Goal: Navigation & Orientation: Find specific page/section

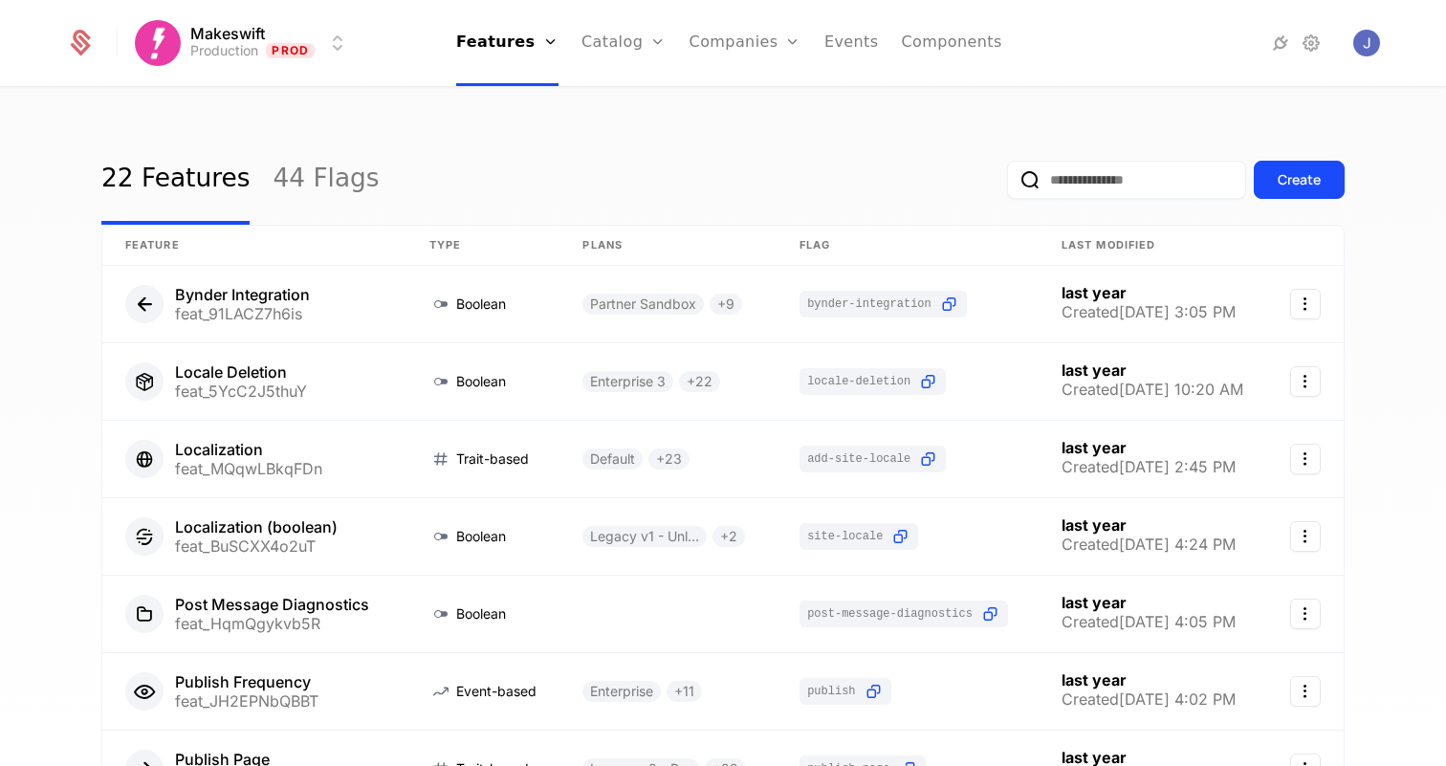
click at [328, 207] on link "44 Flags" at bounding box center [325, 180] width 106 height 90
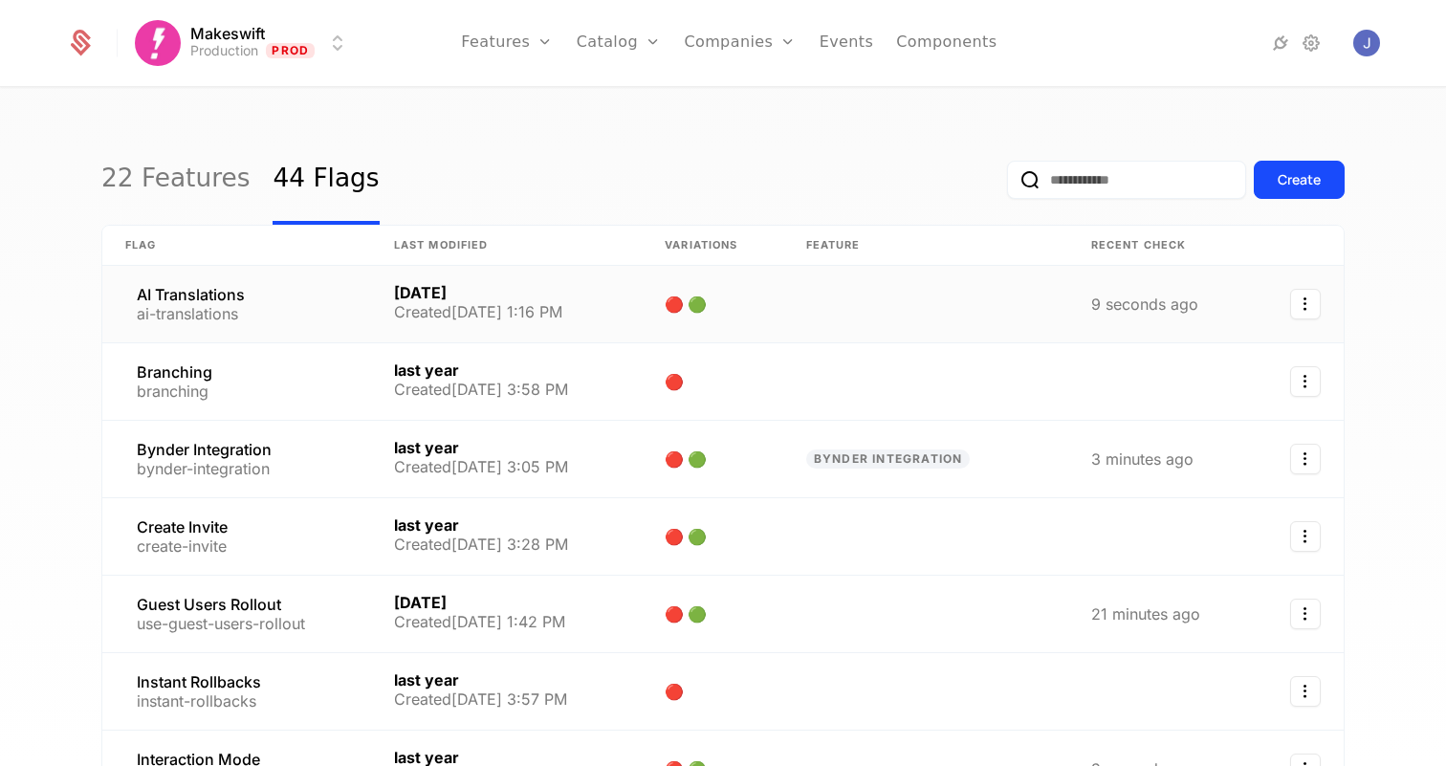
click at [254, 287] on link at bounding box center [236, 304] width 269 height 76
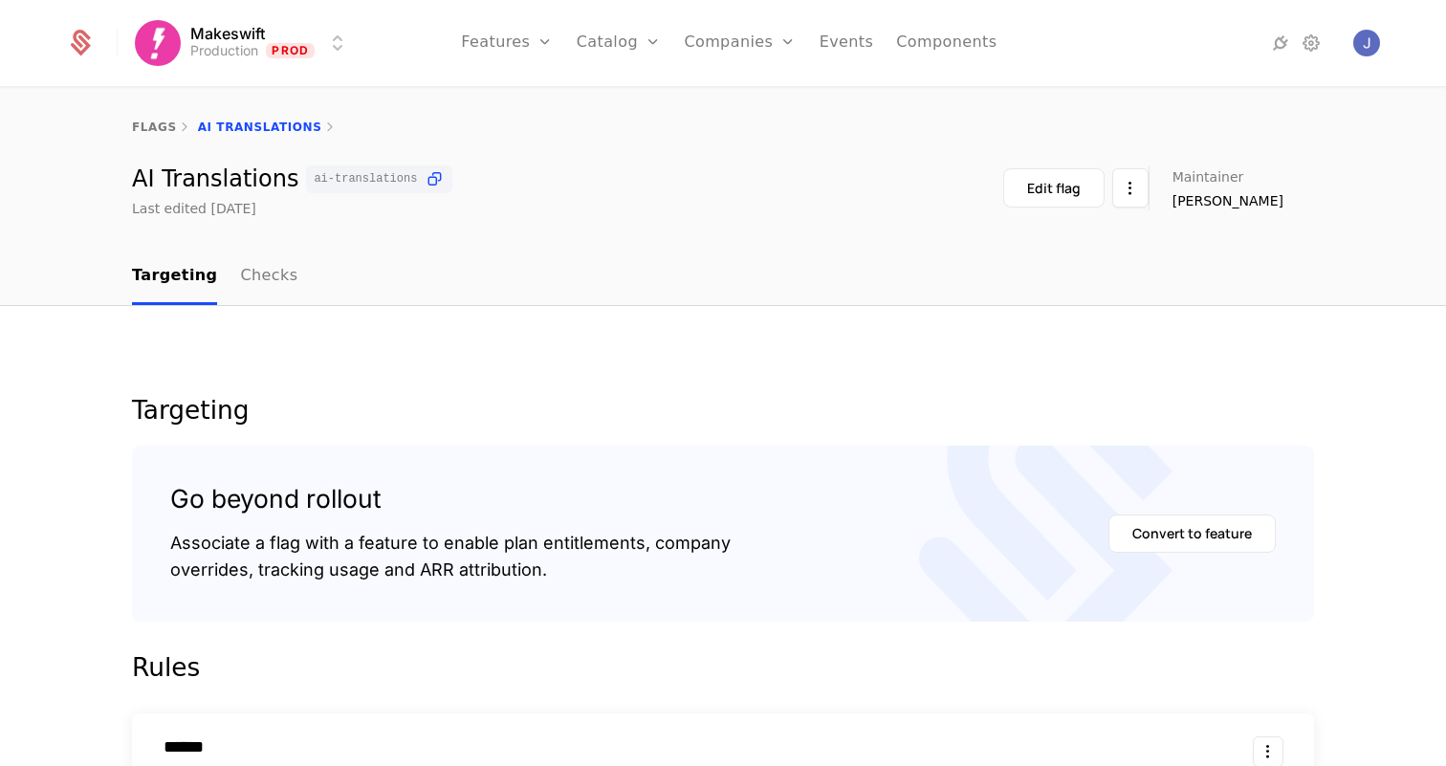
click at [272, 279] on link "Checks" at bounding box center [268, 277] width 57 height 56
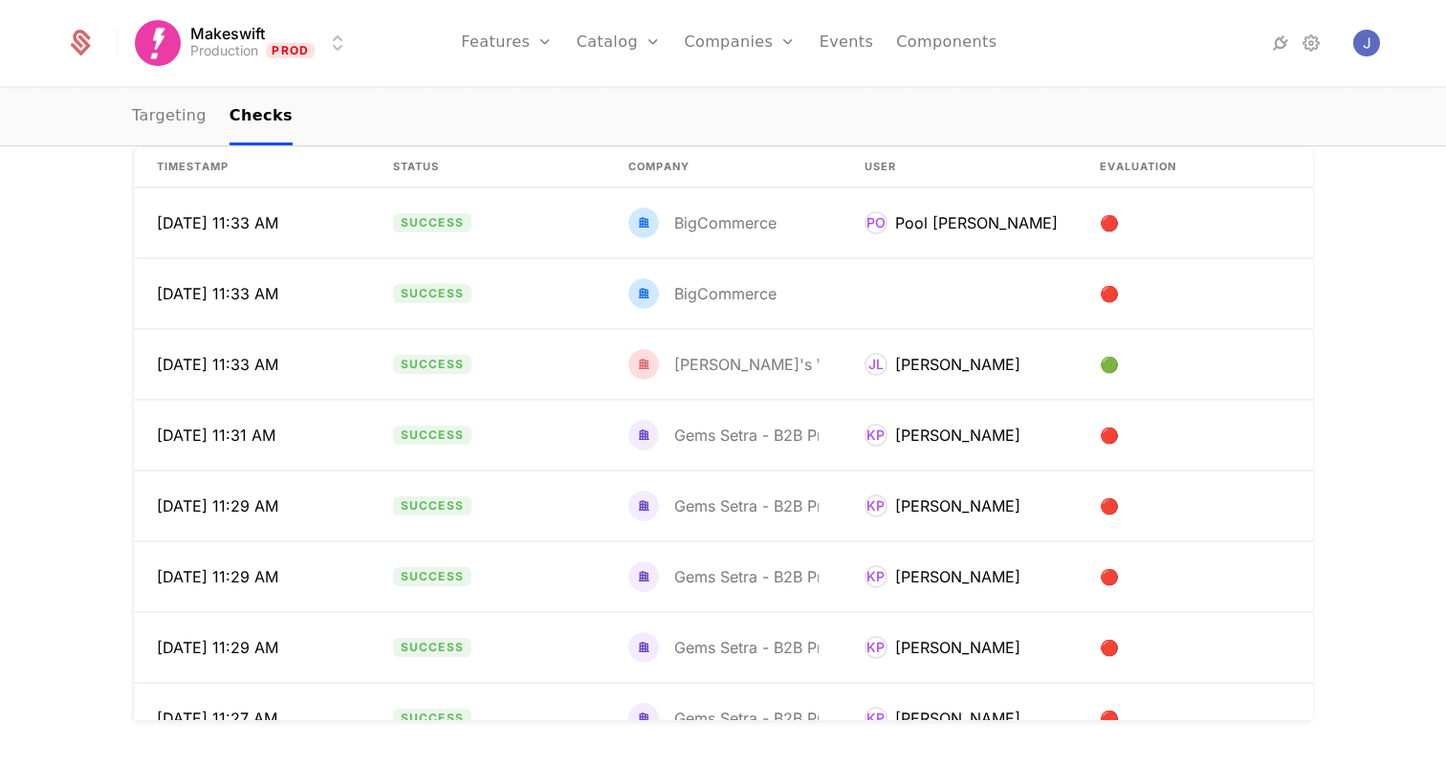
click at [301, 34] on html "Makeswift Production Prod Features Features Flags Catalog Plans Add Ons Credits…" at bounding box center [723, 383] width 1446 height 766
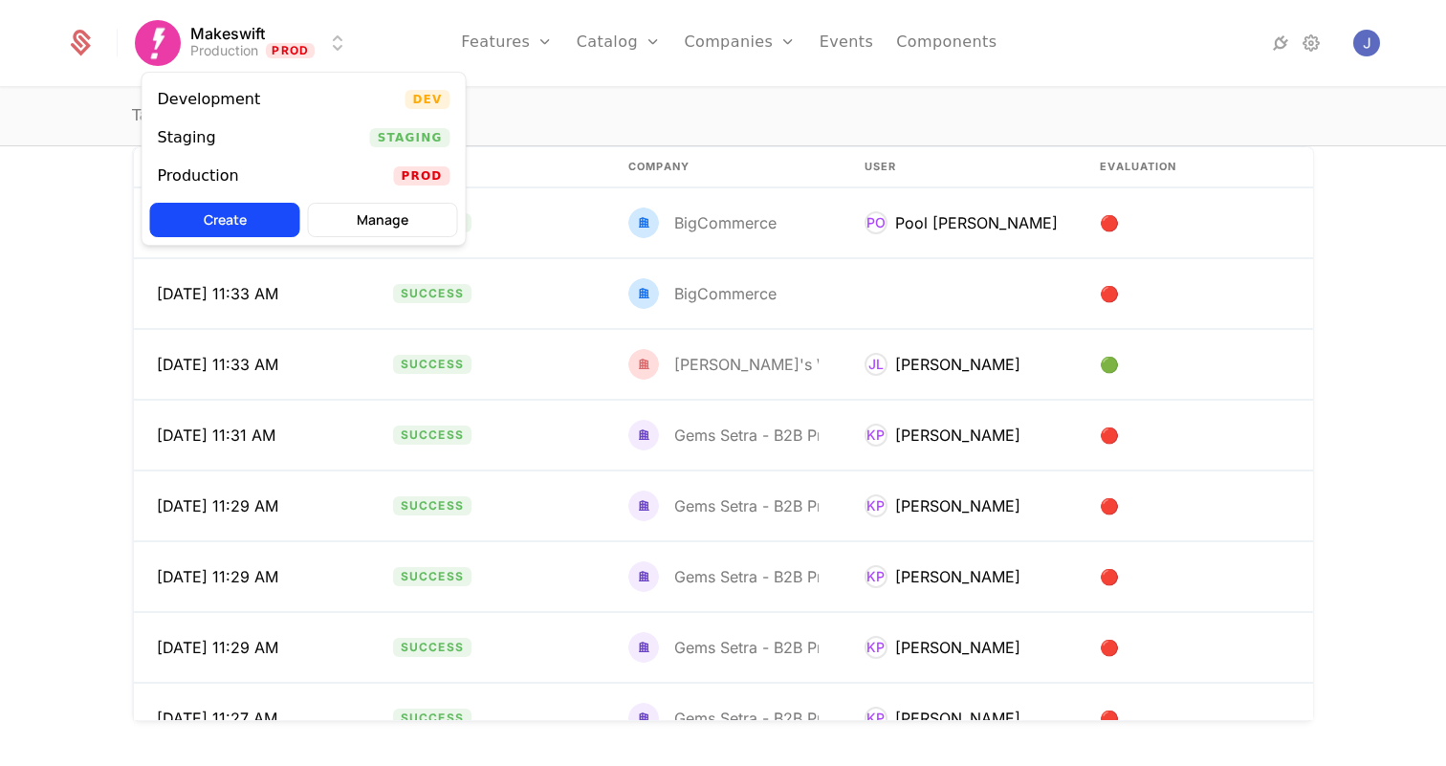
click at [233, 129] on div "Staging Staging" at bounding box center [303, 138] width 323 height 38
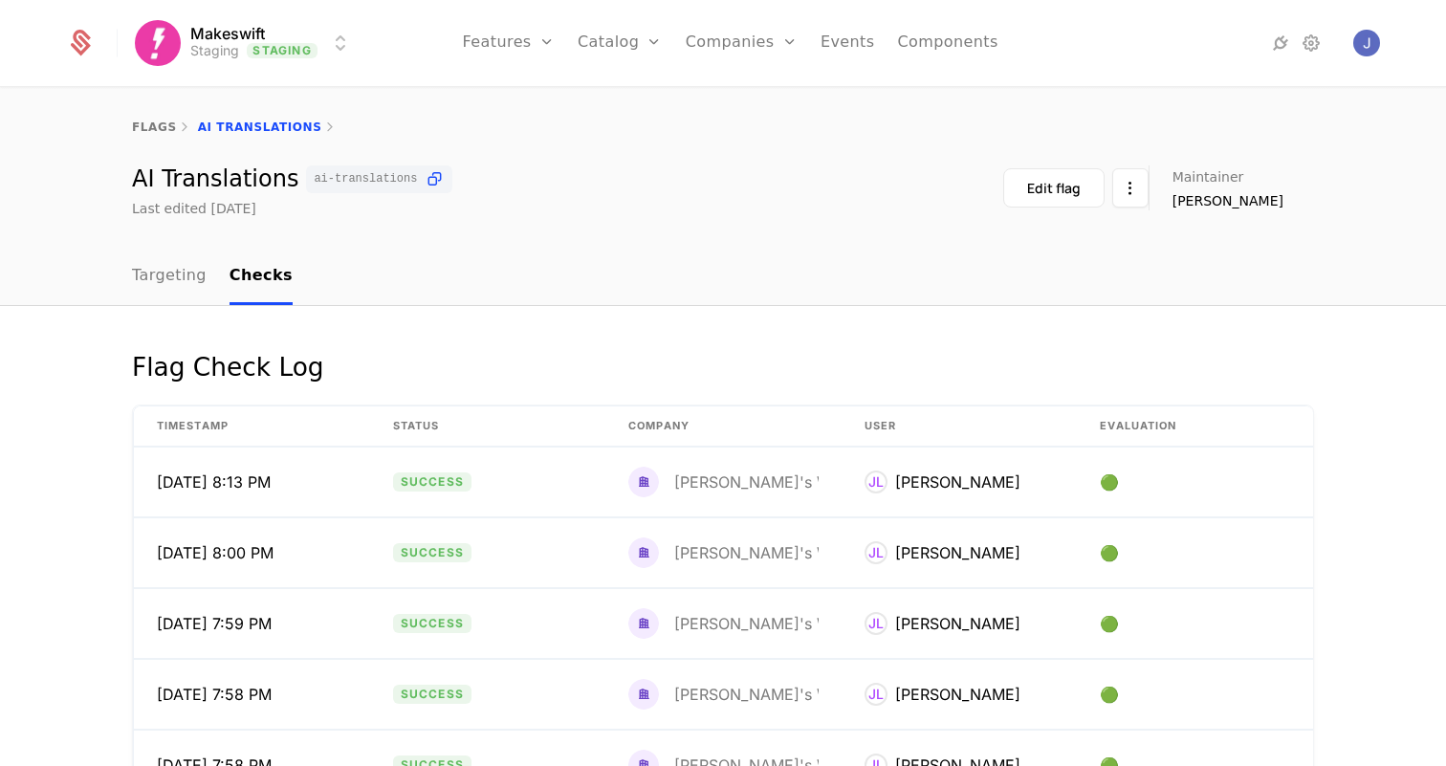
click at [197, 271] on link "Targeting" at bounding box center [169, 277] width 75 height 56
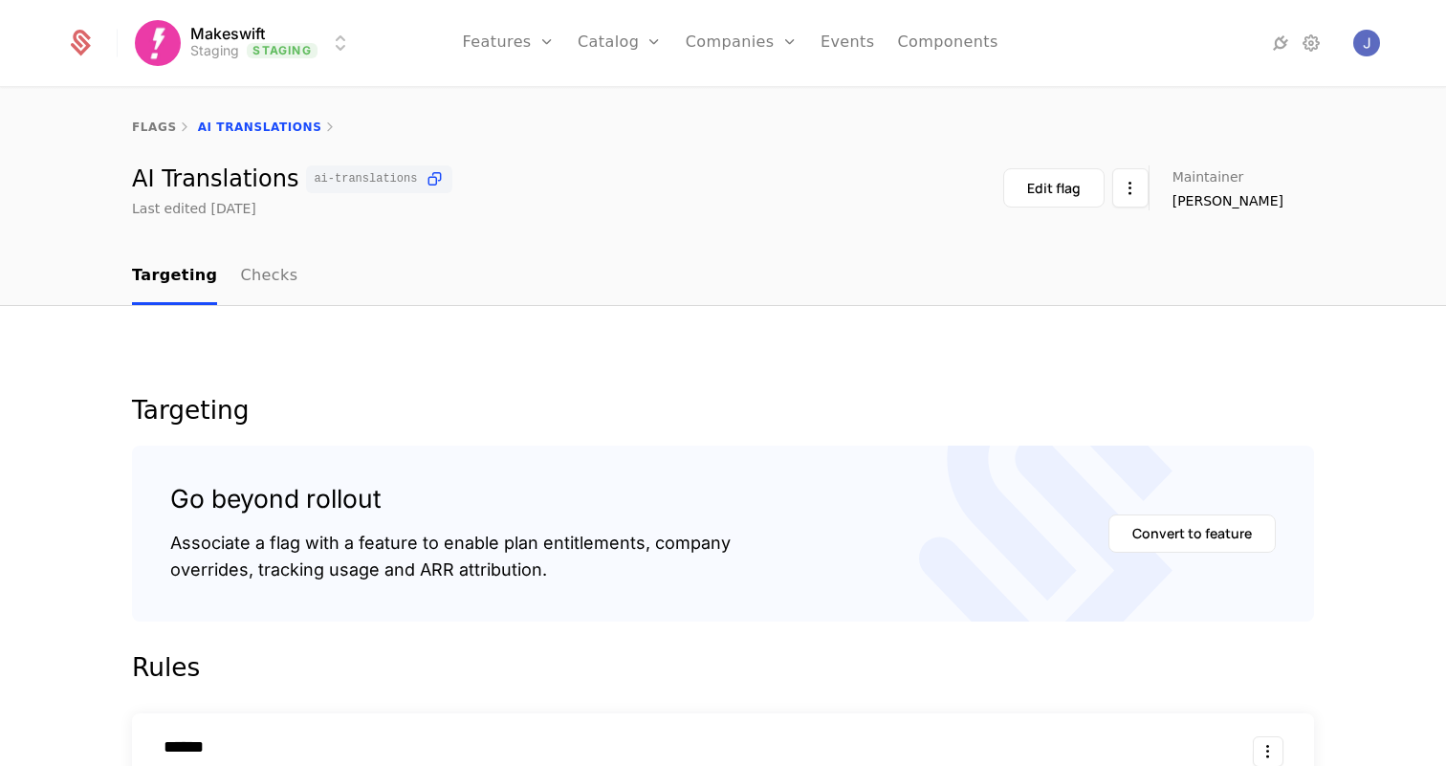
click at [253, 281] on link "Checks" at bounding box center [268, 277] width 57 height 56
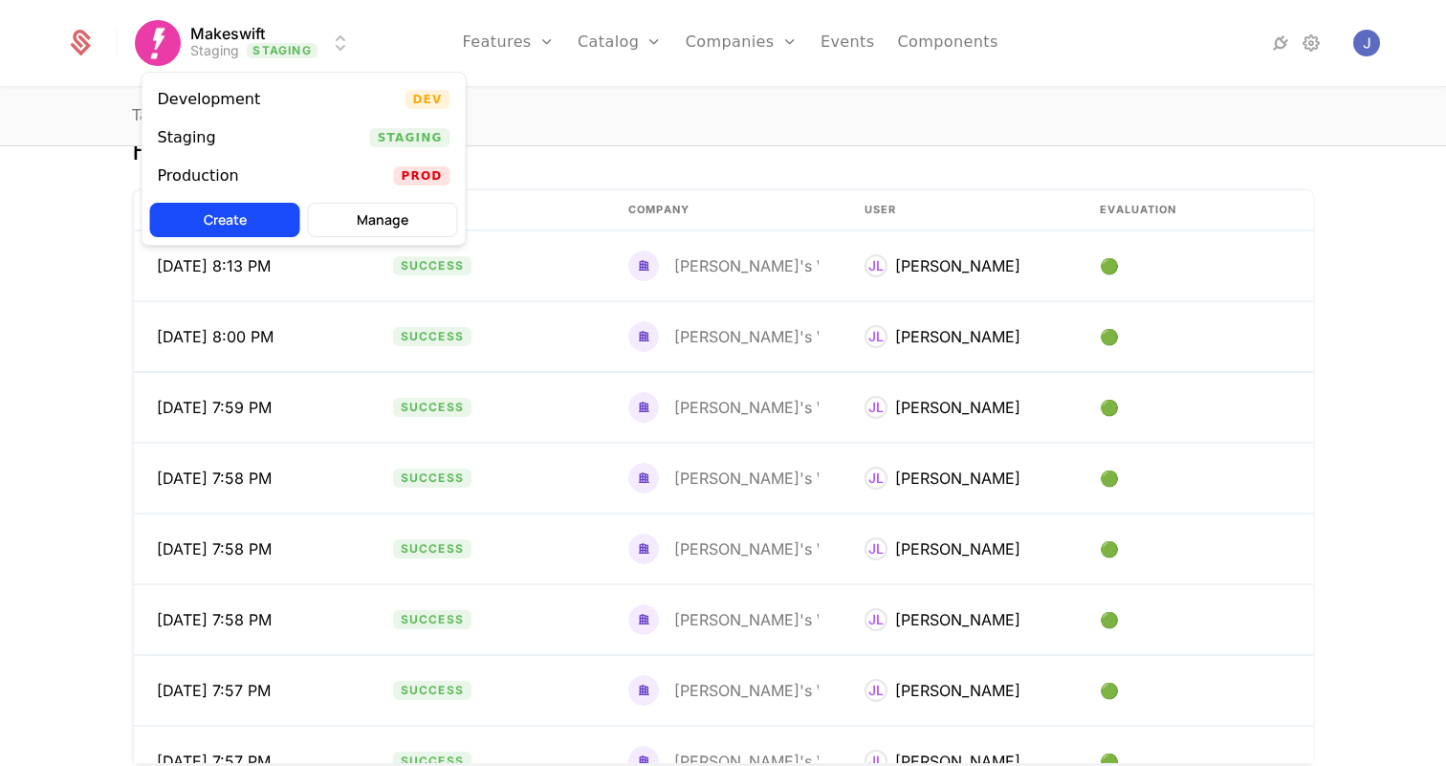
click at [308, 41] on html "Makeswift Staging Staging Features Features Flags Catalog Plans Add Ons Credits…" at bounding box center [723, 383] width 1446 height 766
click at [274, 105] on div "Development Dev" at bounding box center [303, 99] width 323 height 38
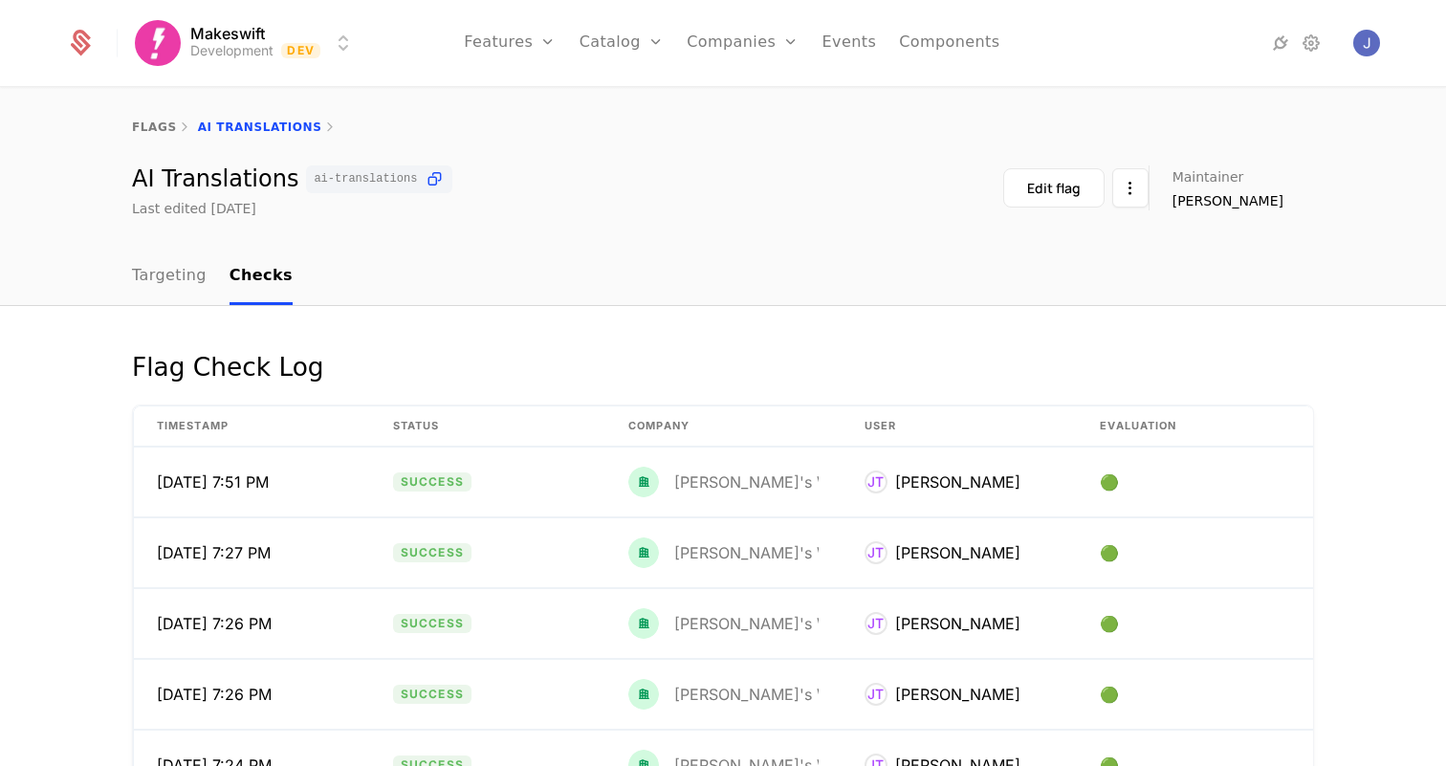
click at [189, 287] on link "Targeting" at bounding box center [169, 277] width 75 height 56
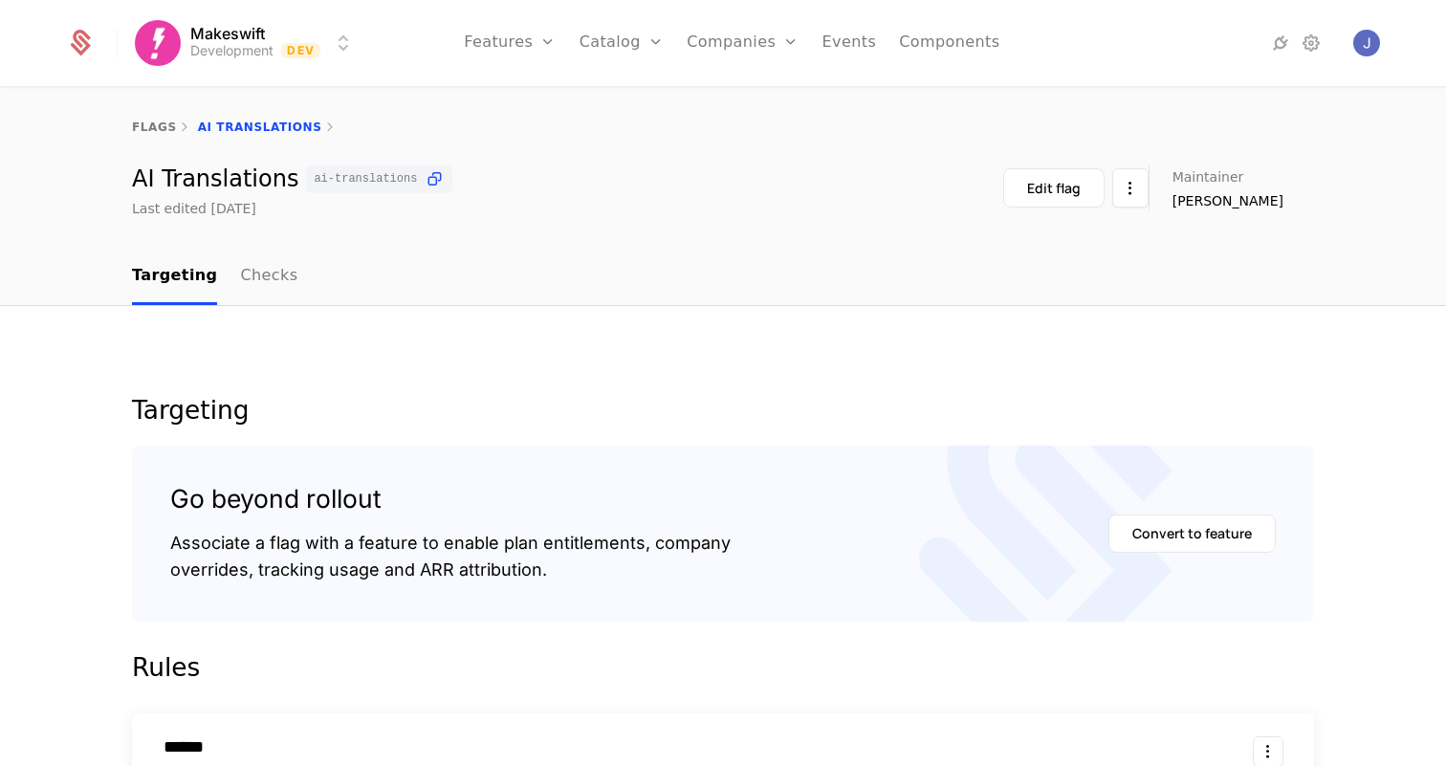
click at [261, 282] on link "Checks" at bounding box center [268, 277] width 57 height 56
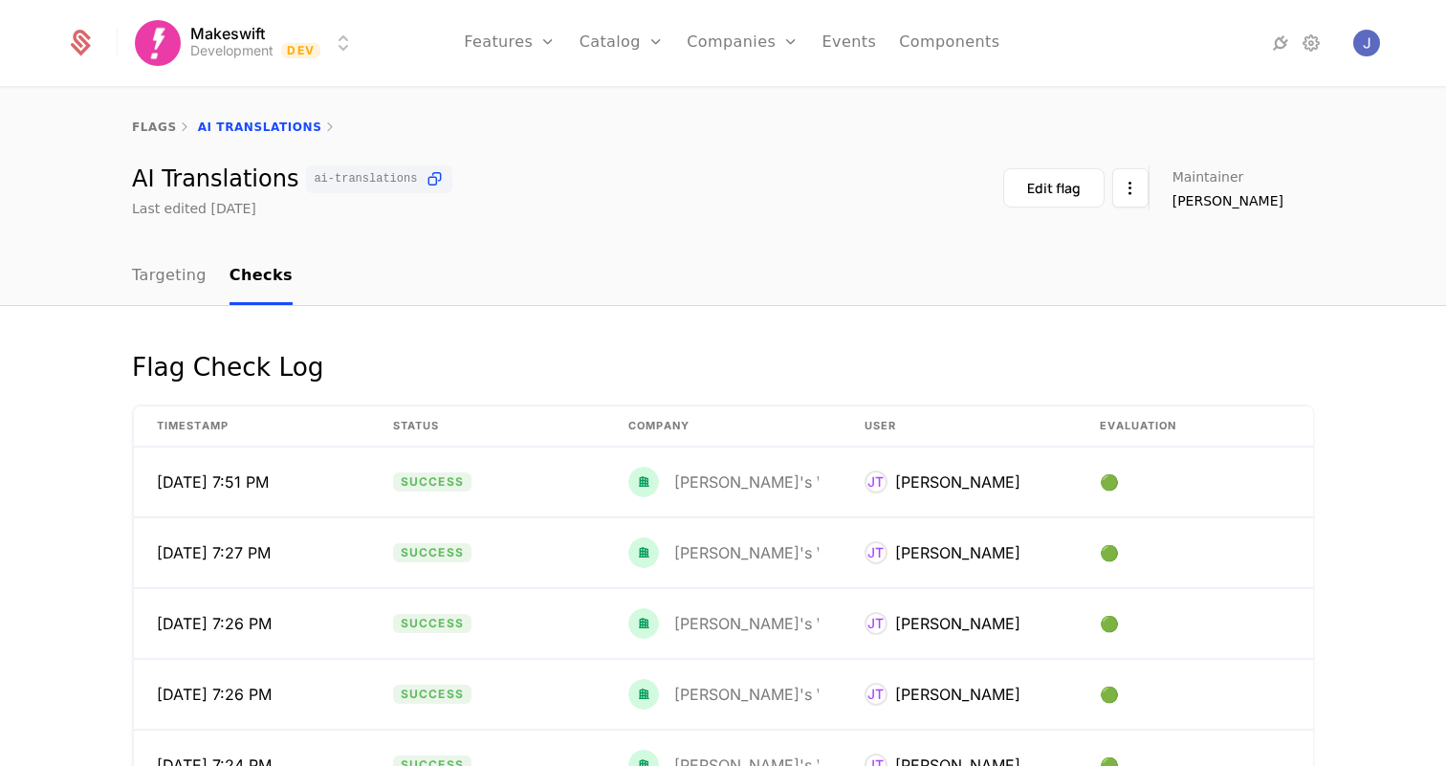
click at [297, 59] on html "Makeswift Development Dev Features Features Flags Catalog Plans Add Ons Credits…" at bounding box center [723, 383] width 1446 height 766
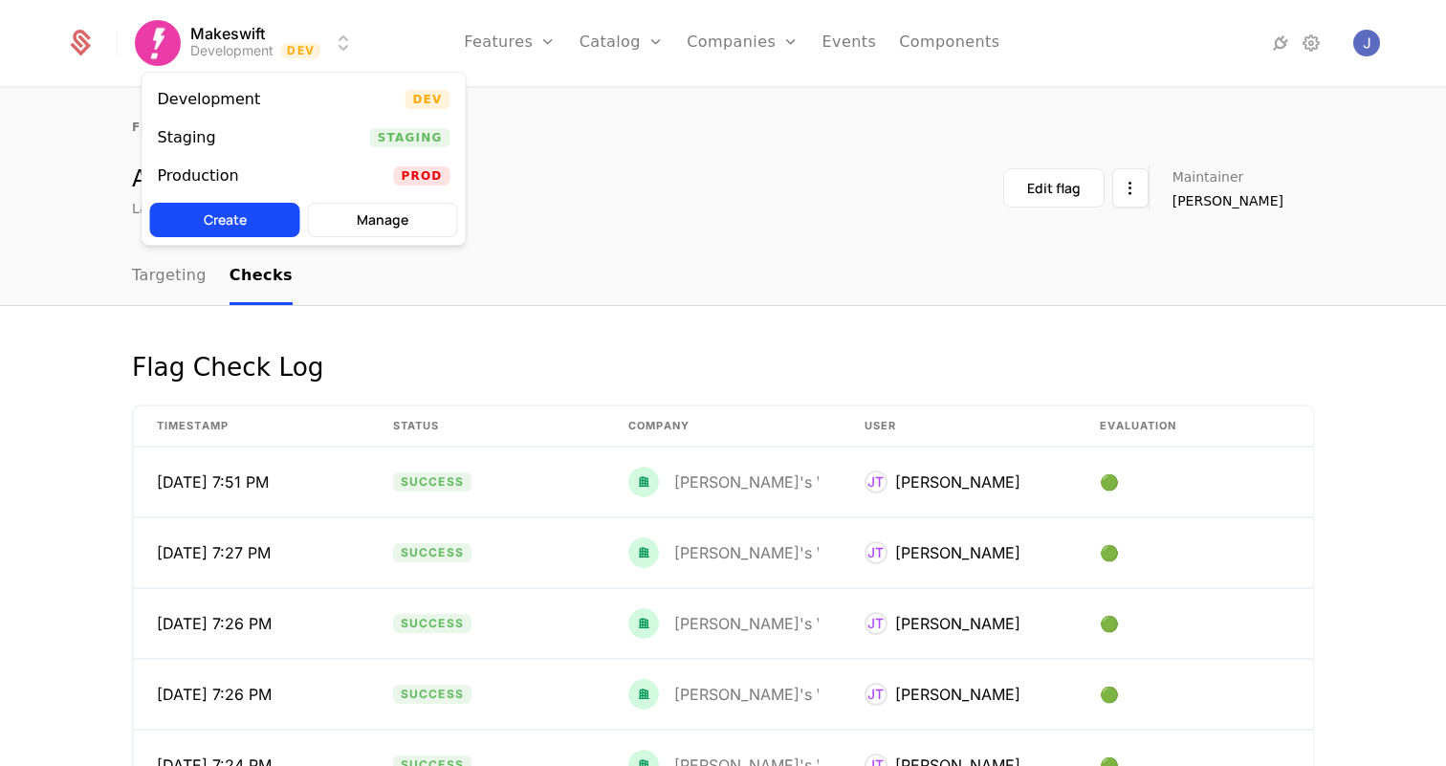
click at [248, 138] on div "Staging Staging" at bounding box center [303, 138] width 323 height 38
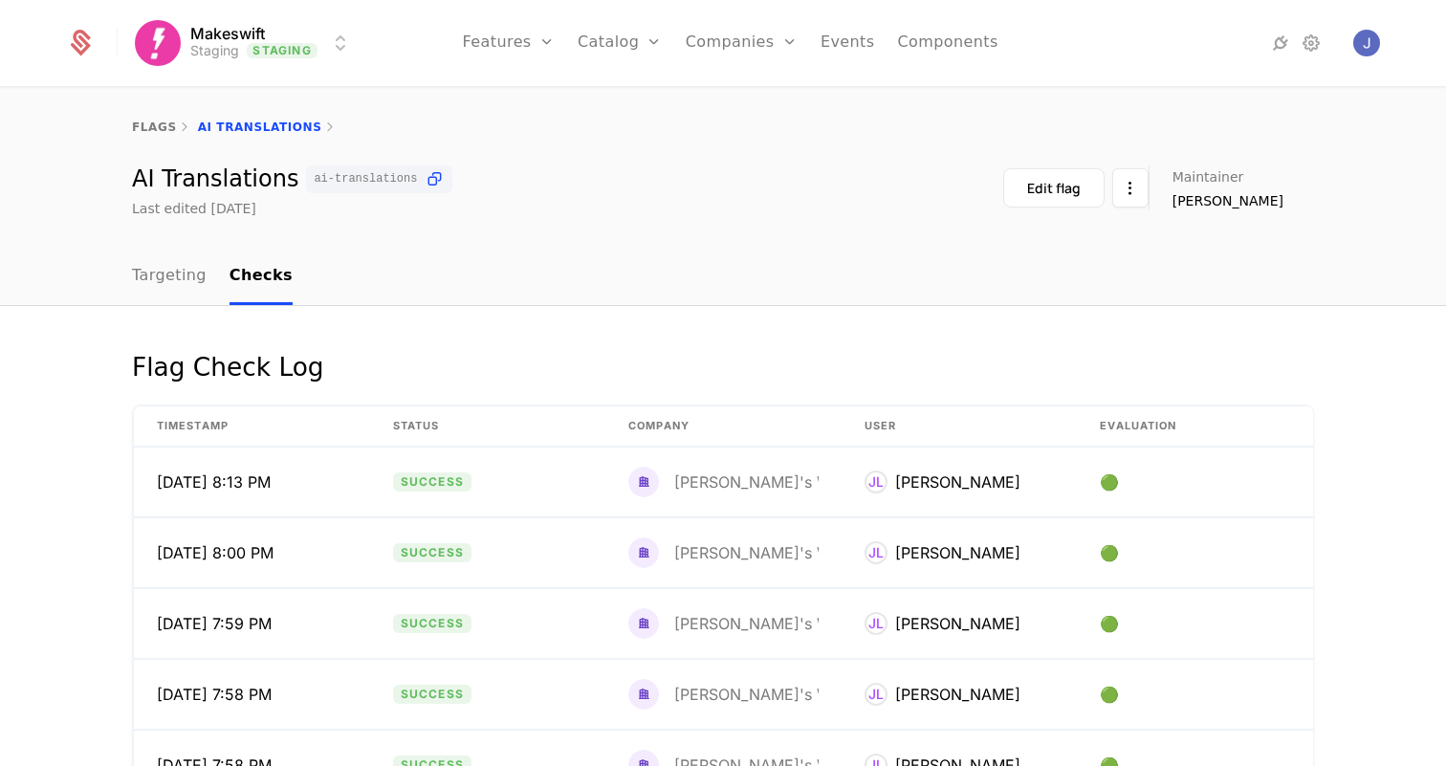
click at [285, 60] on html "Makeswift Staging Staging Features Features Flags Catalog Plans Add Ons Credits…" at bounding box center [723, 383] width 1446 height 766
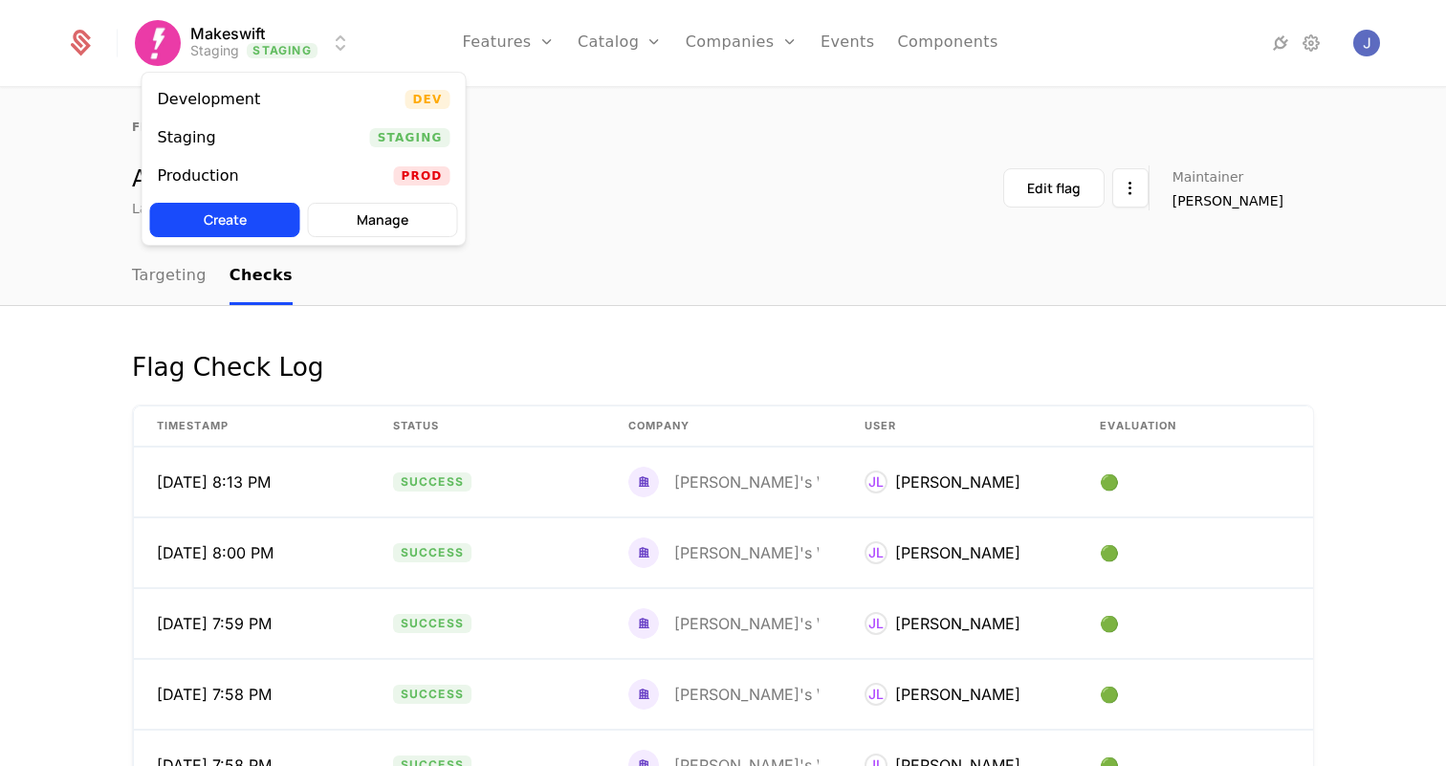
click at [249, 163] on div "Production Prod" at bounding box center [303, 176] width 323 height 38
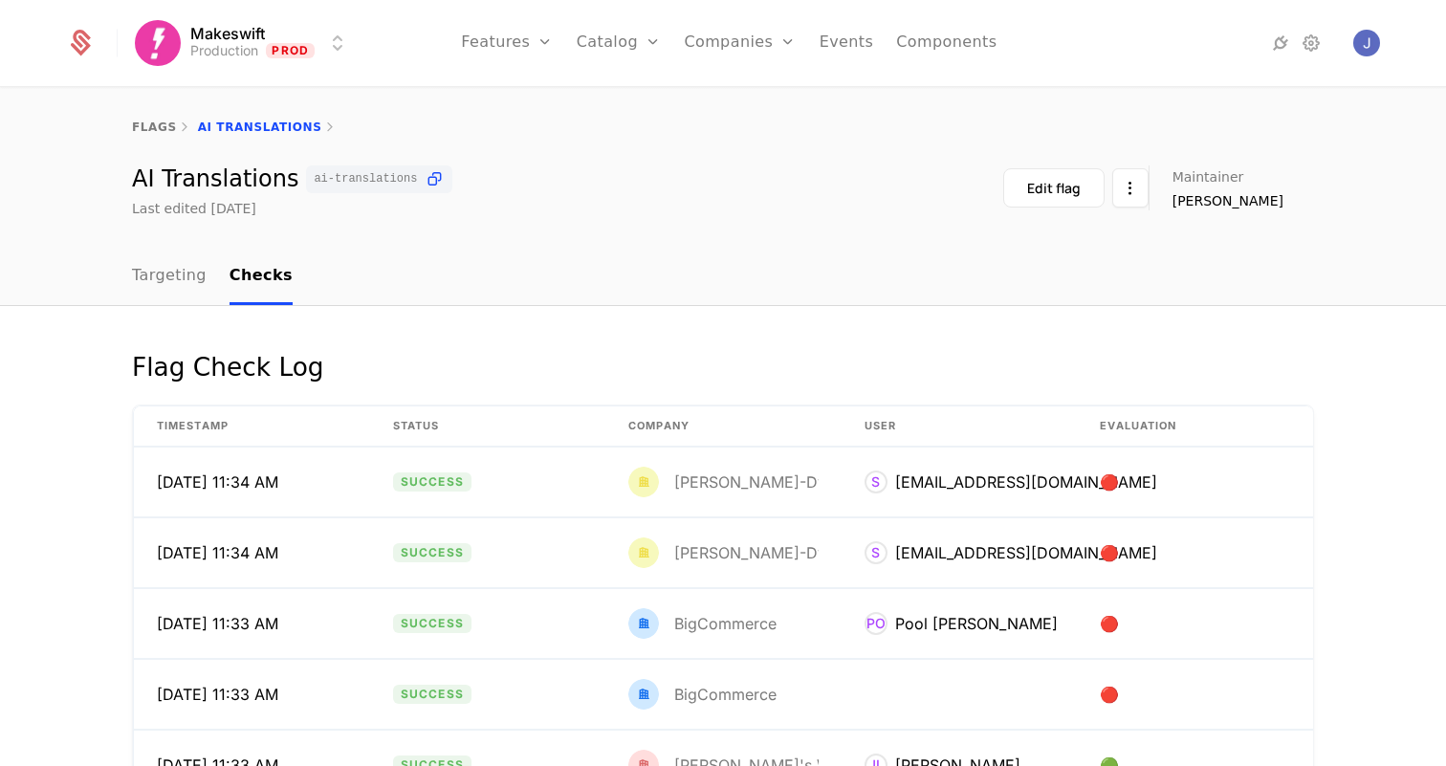
click at [162, 120] on link "flags" at bounding box center [154, 126] width 45 height 13
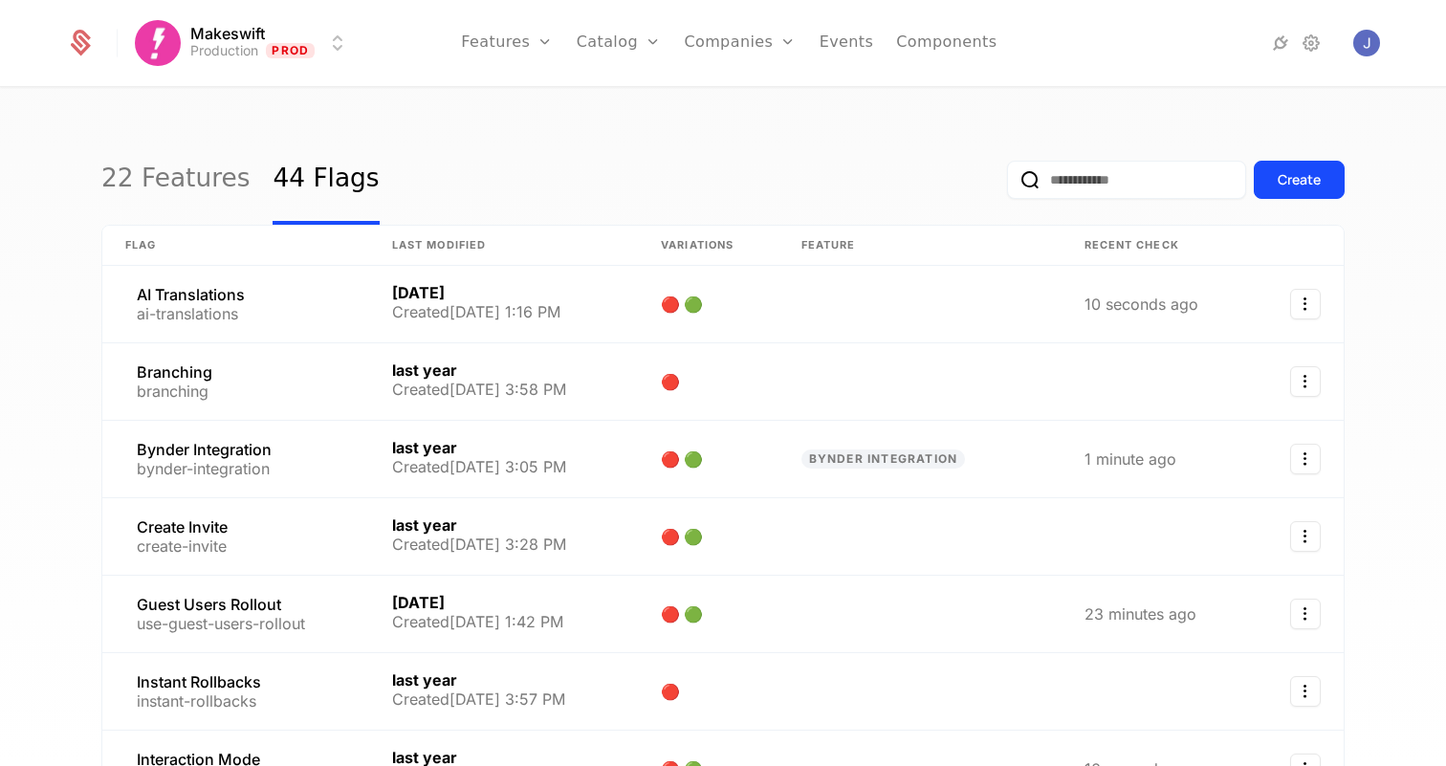
click at [1097, 168] on input "email" at bounding box center [1126, 180] width 239 height 38
type input "*****"
click at [661, 136] on div "22 Features 44 Flags Create" at bounding box center [722, 180] width 1243 height 90
click at [153, 183] on link "22 Features" at bounding box center [175, 180] width 148 height 90
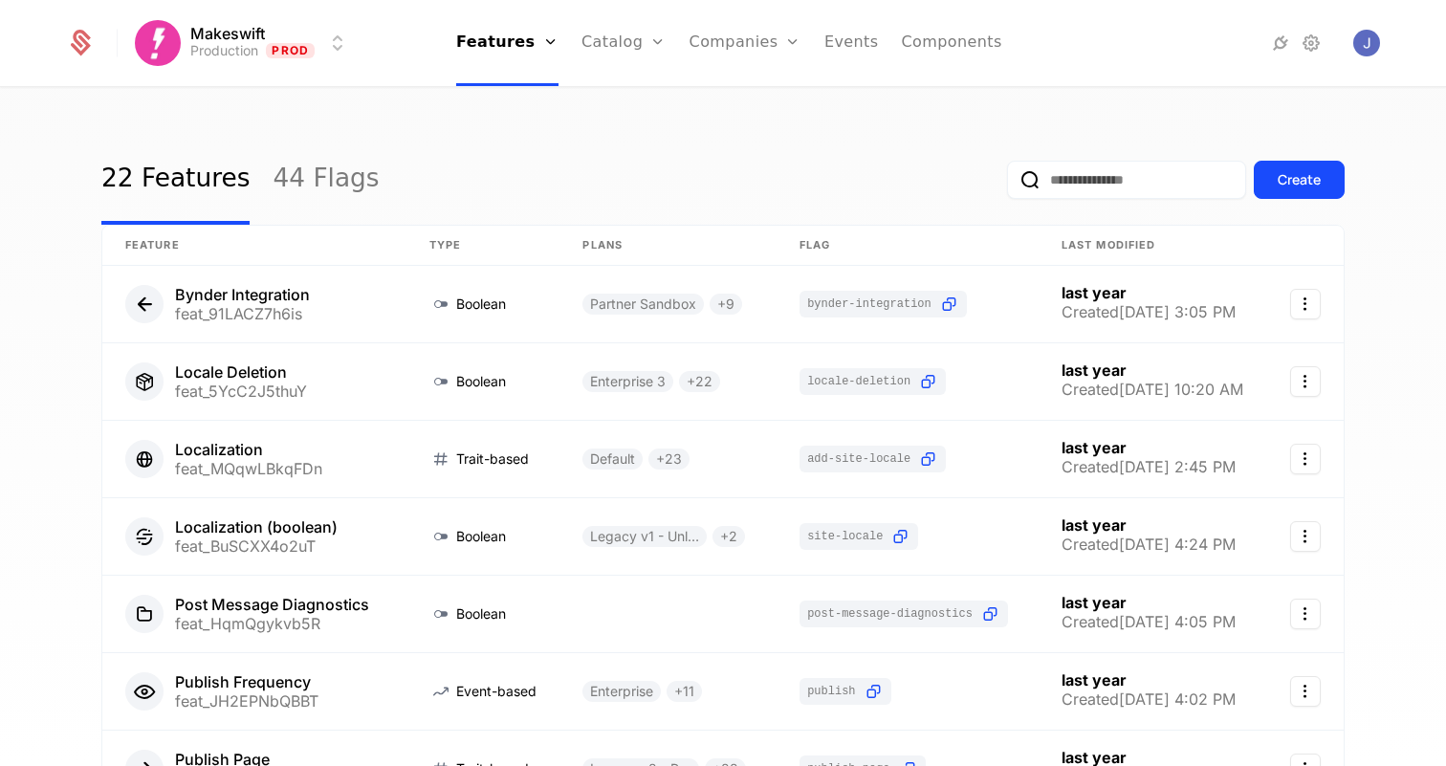
click at [280, 185] on link "44 Flags" at bounding box center [325, 180] width 106 height 90
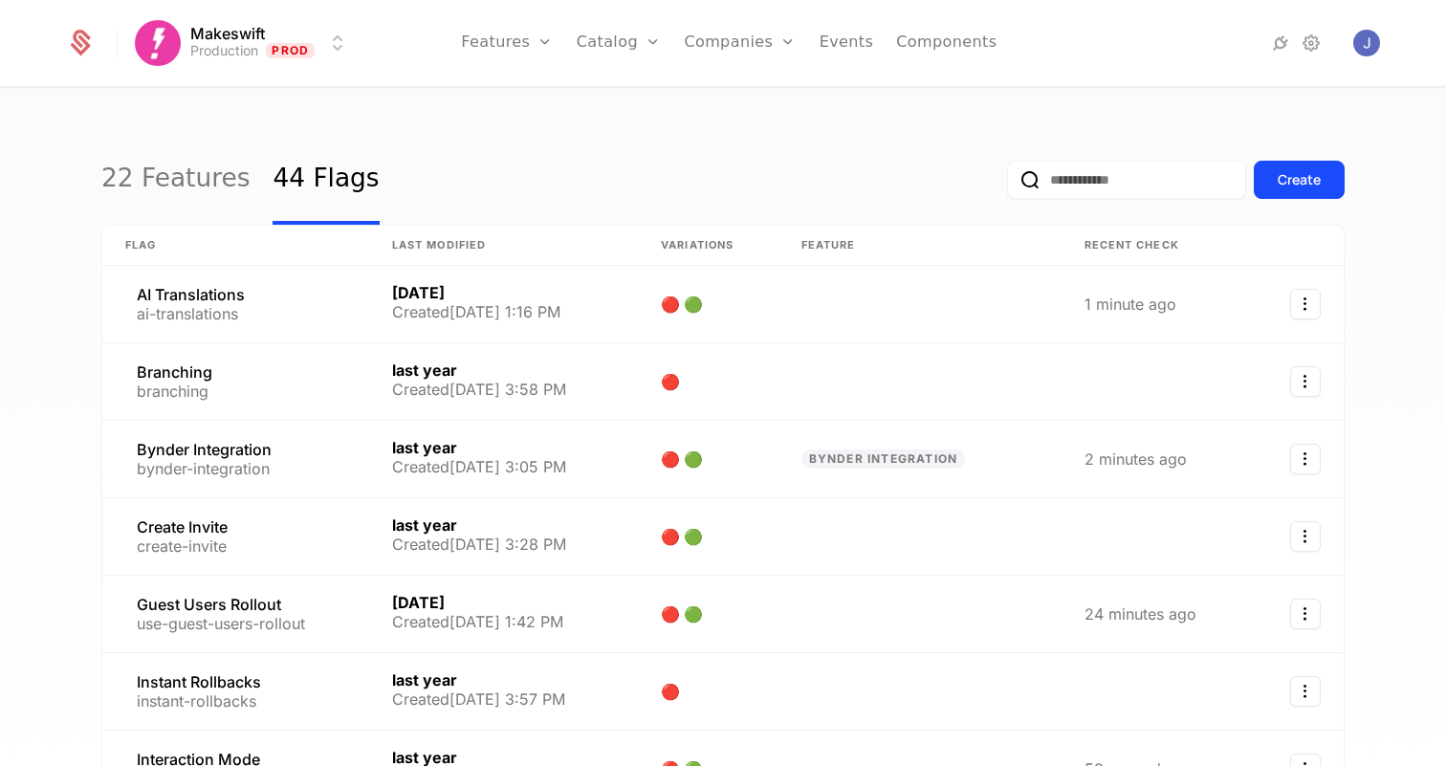
click at [167, 204] on link "22 Features" at bounding box center [175, 180] width 148 height 90
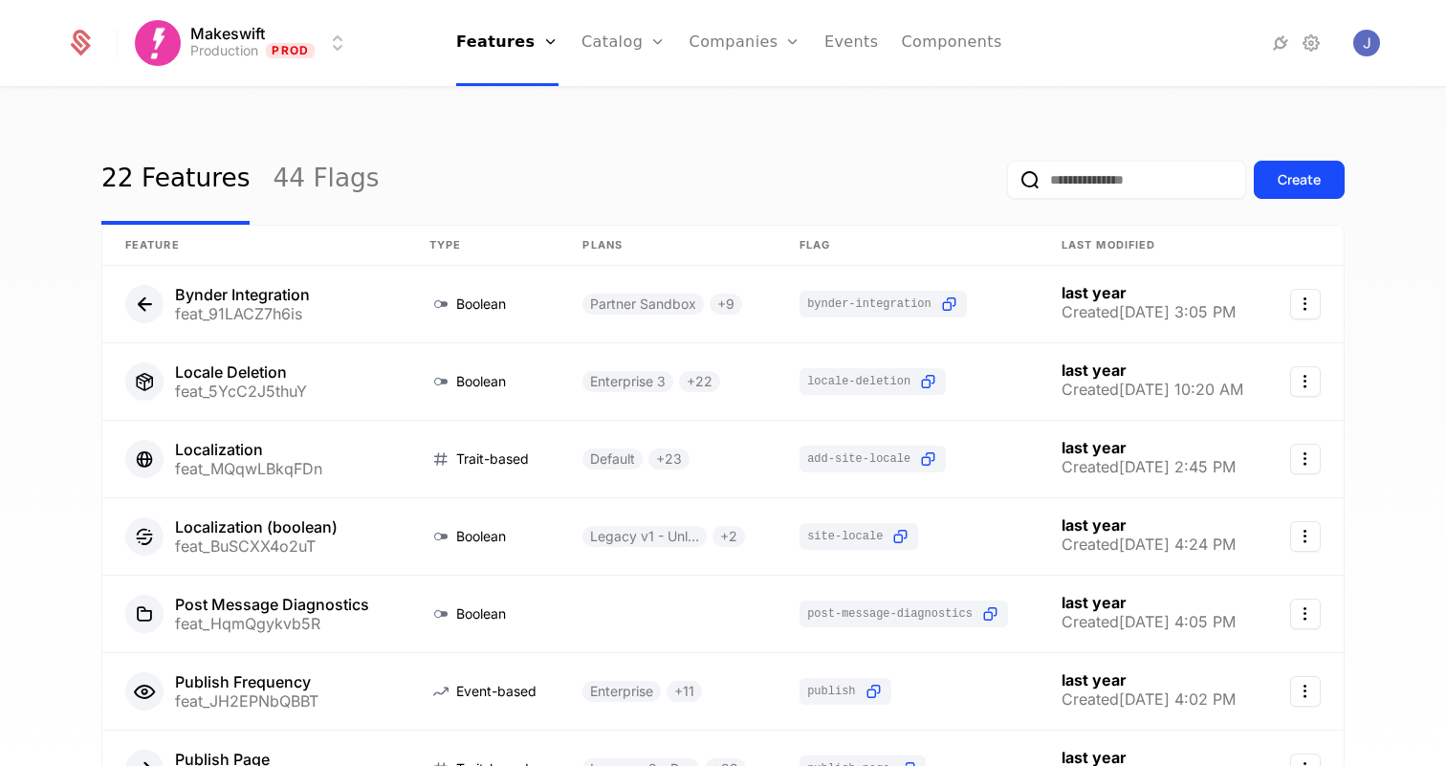
click at [300, 164] on link "44 Flags" at bounding box center [325, 180] width 106 height 90
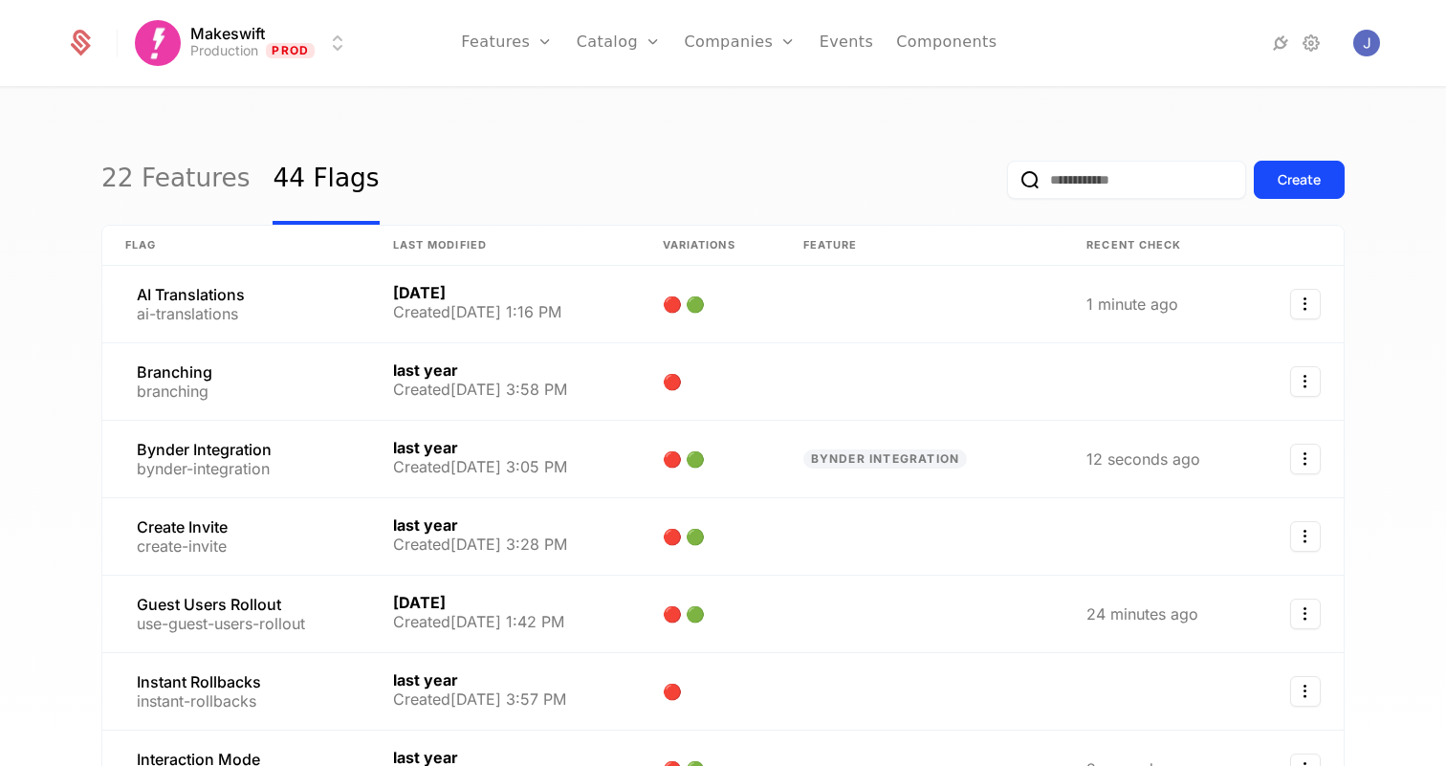
click at [303, 43] on html "Makeswift Production Prod Features Features Flags Catalog Plans Add Ons Credits…" at bounding box center [723, 383] width 1446 height 766
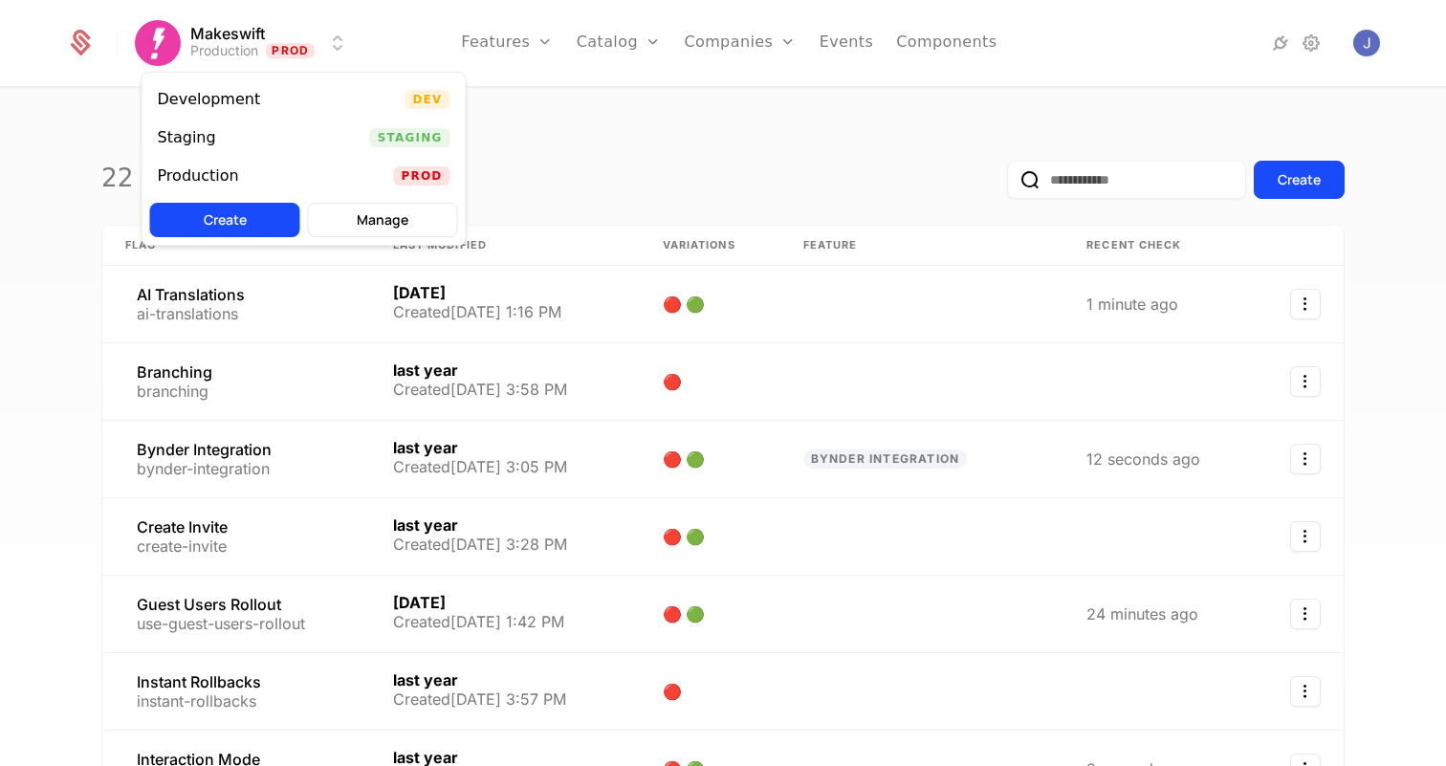
click at [381, 23] on html "Makeswift Production Prod Features Features Flags Catalog Plans Add Ons Credits…" at bounding box center [723, 383] width 1446 height 766
